Goal: Transaction & Acquisition: Purchase product/service

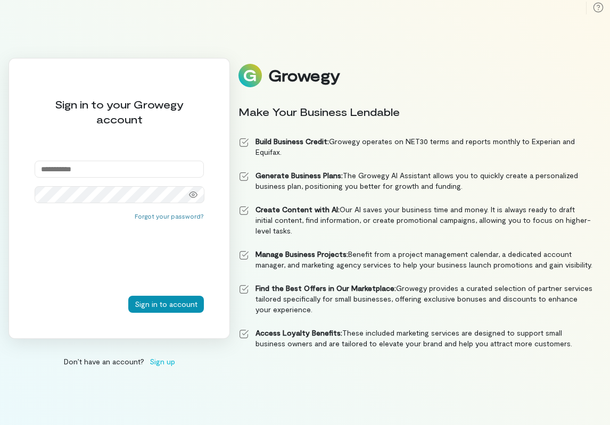
type input "**********"
click at [163, 306] on button "Sign in to account" at bounding box center [166, 304] width 76 height 17
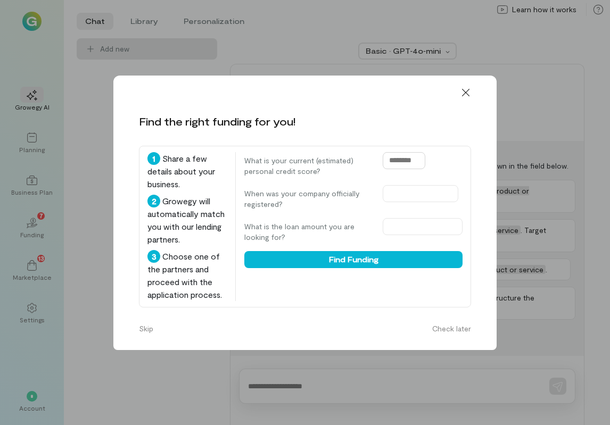
click at [417, 162] on input "text" at bounding box center [404, 160] width 43 height 17
click at [466, 95] on icon at bounding box center [465, 92] width 11 height 11
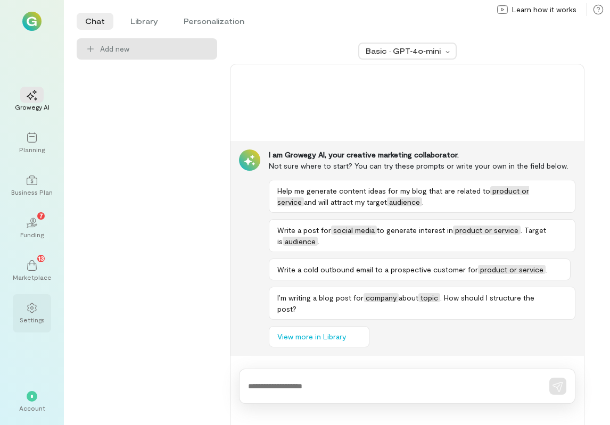
click at [31, 312] on icon at bounding box center [31, 308] width 9 height 10
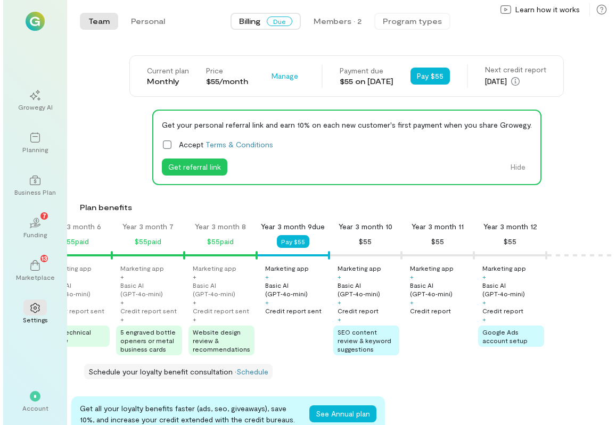
scroll to position [0, 1537]
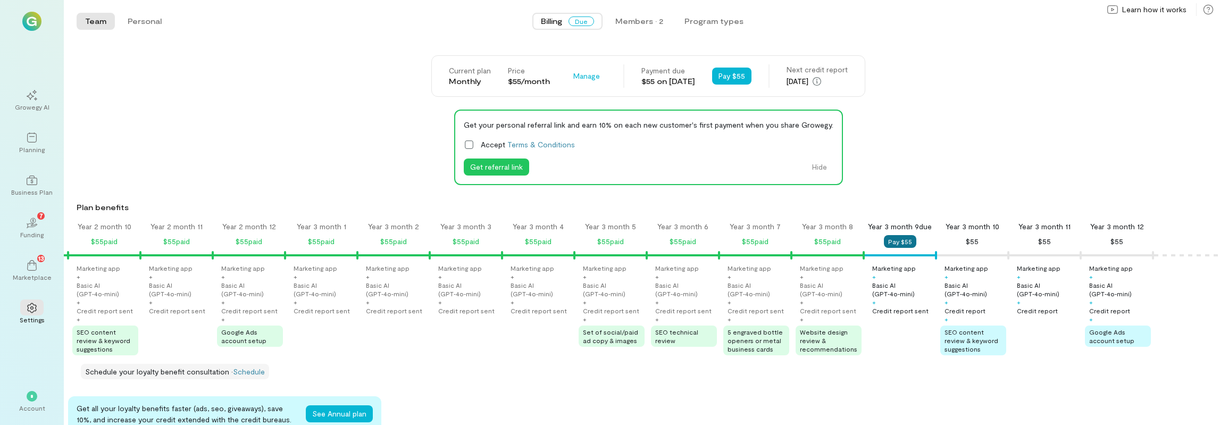
click at [609, 243] on button "Pay $55" at bounding box center [900, 241] width 32 height 13
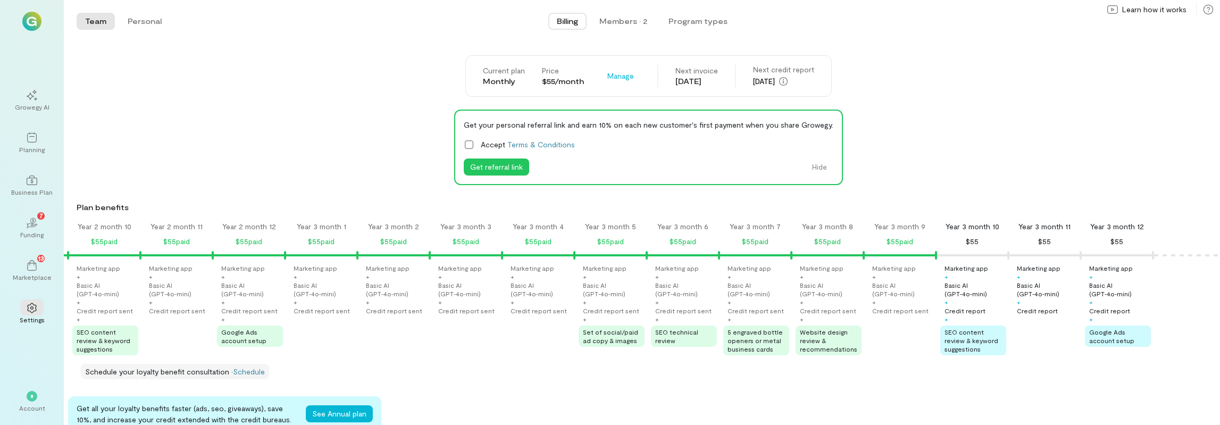
click at [609, 242] on div "$55" at bounding box center [972, 241] width 13 height 13
